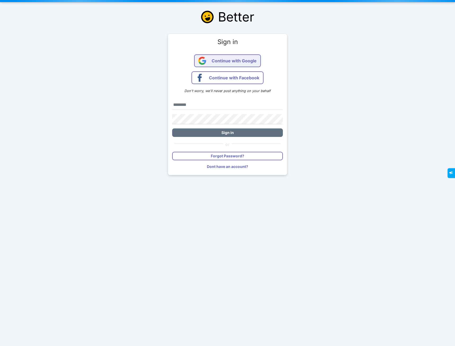
click at [228, 63] on span "Continue with Google" at bounding box center [234, 60] width 45 height 13
